Goal: Task Accomplishment & Management: Manage account settings

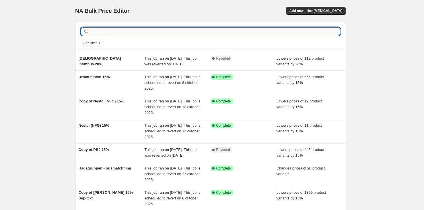
click at [156, 31] on input "text" at bounding box center [215, 31] width 250 height 8
type input "brafab"
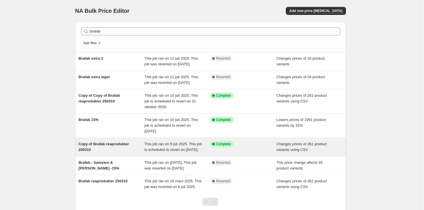
click at [177, 152] on span "This job ran on 9 juli 2025. This job is scheduled to revert on [DATE]." at bounding box center [173, 147] width 57 height 10
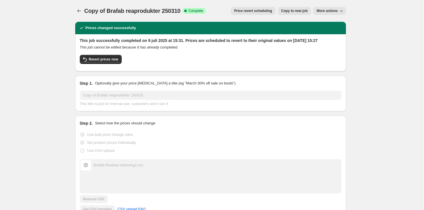
click at [340, 9] on button "More actions" at bounding box center [329, 11] width 32 height 8
click at [326, 34] on span "Delete job" at bounding box center [327, 32] width 17 height 4
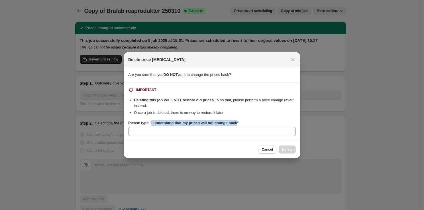
drag, startPoint x: 236, startPoint y: 122, endPoint x: 150, endPoint y: 125, distance: 86.1
click at [150, 125] on b "Please type "I understand that my prices will not change back"" at bounding box center [183, 123] width 111 height 4
copy b "I understand that my prices will not change back"
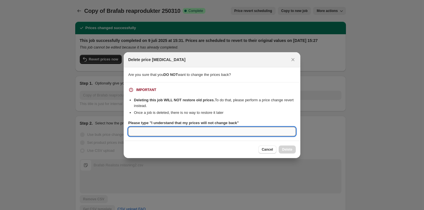
click at [150, 132] on input "Please type "I understand that my prices will not change back"" at bounding box center [212, 131] width 168 height 9
paste input "I understand that my prices will not change back"
type input "I understand that my prices will not change back"
click at [292, 146] on button "Delete" at bounding box center [287, 149] width 17 height 8
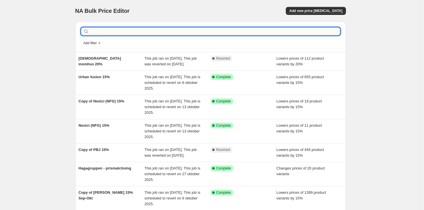
click at [217, 31] on input "text" at bounding box center [215, 31] width 250 height 8
type input "brafab"
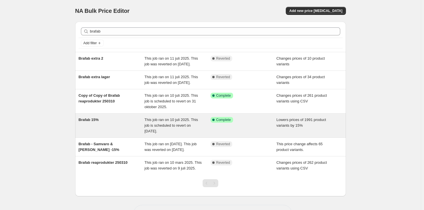
click at [177, 133] on span "This job ran on 10 juli 2025. This job is scheduled to revert on [DATE]." at bounding box center [172, 125] width 54 height 16
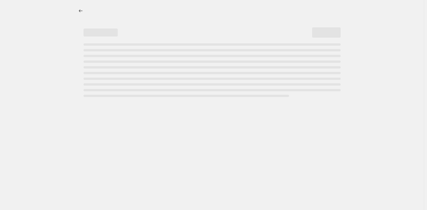
select select "percentage"
select select "vendor"
select select "product_status"
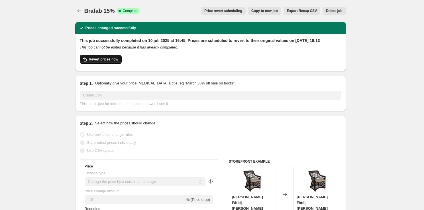
click at [104, 62] on span "Revert prices now" at bounding box center [103, 59] width 29 height 5
checkbox input "false"
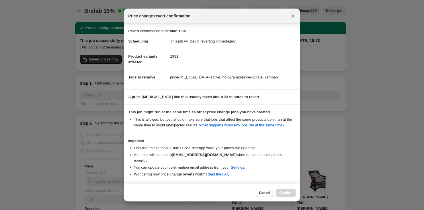
scroll to position [16, 0]
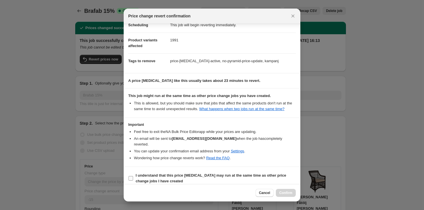
click at [146, 173] on b "I understand that this price [MEDICAL_DATA] may run at the same time as other p…" at bounding box center [211, 178] width 150 height 10
click at [133, 176] on input "I understand that this price [MEDICAL_DATA] may run at the same time as other p…" at bounding box center [131, 178] width 5 height 5
checkbox input "true"
click at [283, 195] on span "Confirm" at bounding box center [285, 192] width 13 height 5
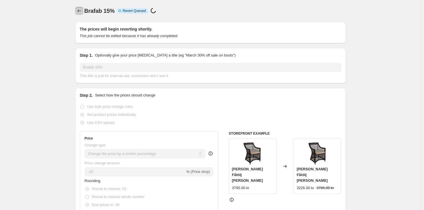
click at [82, 12] on icon "Price change jobs" at bounding box center [79, 11] width 6 height 6
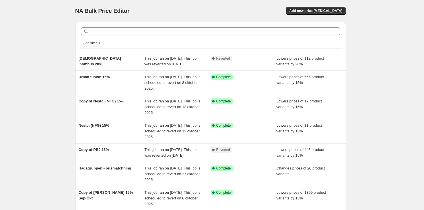
click at [58, 71] on div "NA Bulk Price Editor. This page is ready NA Bulk Price Editor Add new price [ME…" at bounding box center [210, 166] width 421 height 333
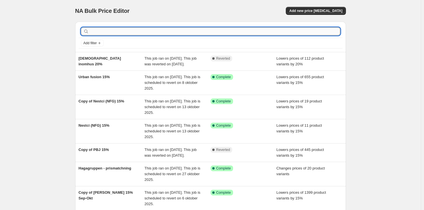
click at [171, 30] on input "text" at bounding box center [215, 31] width 250 height 8
type input "BRAFAB"
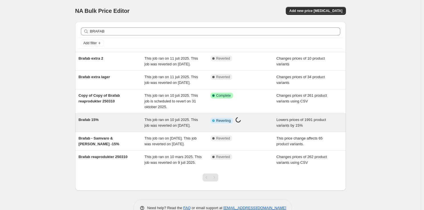
click at [137, 128] on div "Brafab 15%" at bounding box center [112, 122] width 66 height 11
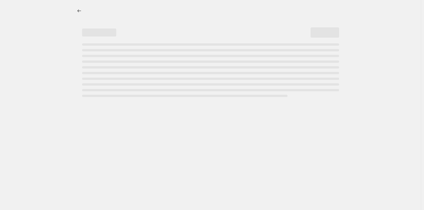
select select "percentage"
select select "vendor"
select select "product_status"
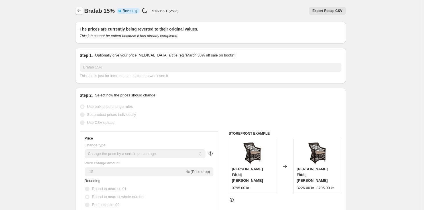
click at [80, 13] on icon "Price change jobs" at bounding box center [79, 11] width 6 height 6
